Goal: Information Seeking & Learning: Learn about a topic

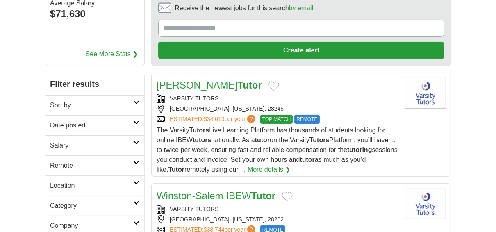
scroll to position [98, 0]
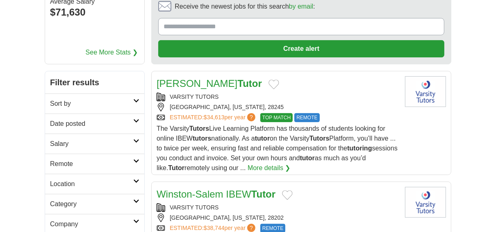
click at [218, 82] on link "Charlotte IBEW Tutor" at bounding box center [209, 83] width 105 height 11
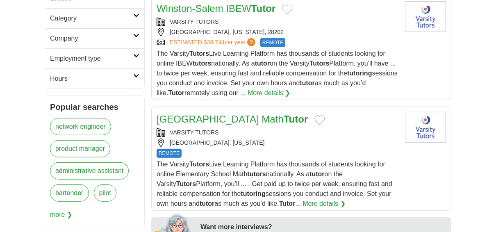
scroll to position [295, 0]
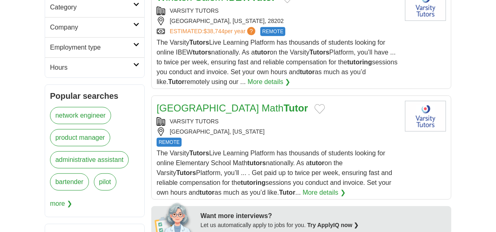
click at [188, 107] on link "Charlotte Elementary School Math Tutor" at bounding box center [232, 107] width 151 height 11
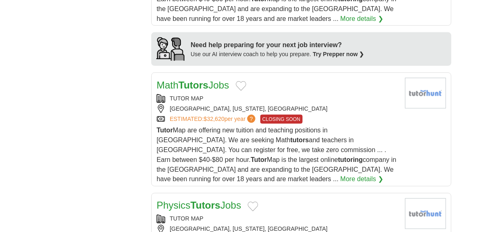
scroll to position [886, 0]
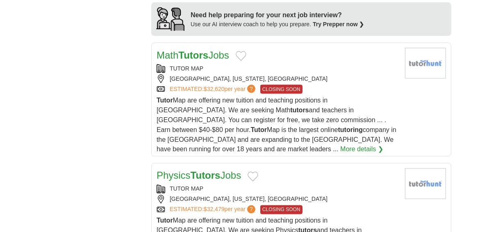
click at [182, 50] on strong "Tutors" at bounding box center [193, 55] width 30 height 11
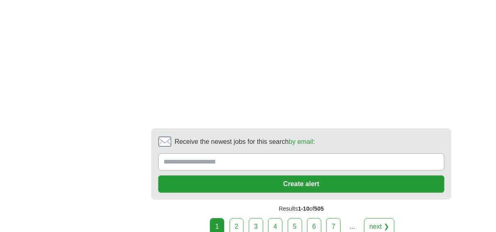
scroll to position [1738, 0]
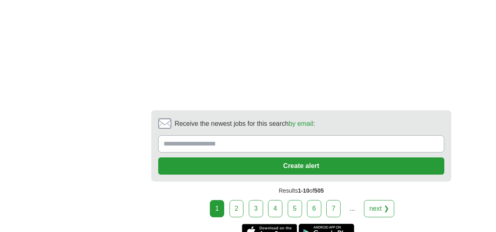
click at [232, 200] on link "2" at bounding box center [237, 208] width 14 height 17
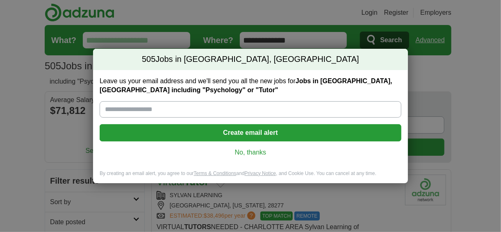
click at [252, 153] on link "No, thanks" at bounding box center [250, 152] width 289 height 9
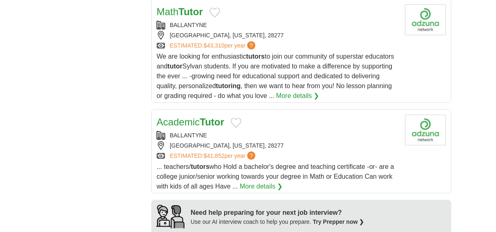
scroll to position [689, 0]
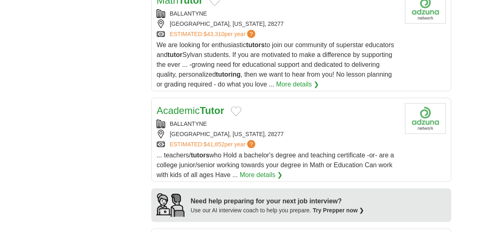
click at [189, 105] on link "Academic Tutor" at bounding box center [191, 110] width 68 height 11
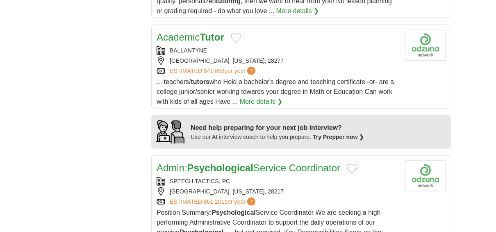
scroll to position [754, 0]
